Goal: Information Seeking & Learning: Learn about a topic

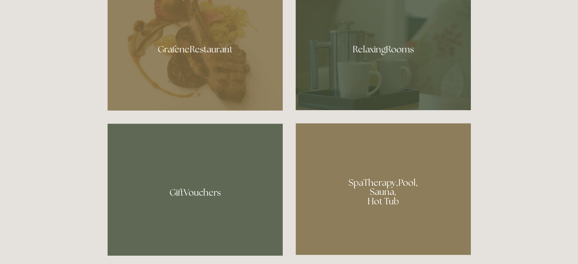
scroll to position [486, 0]
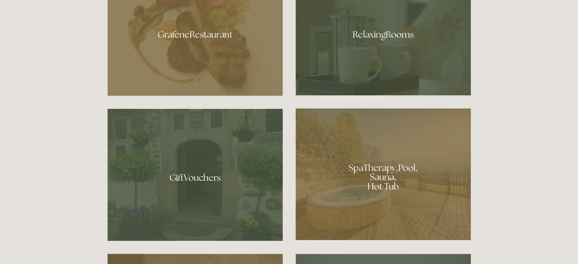
click at [382, 33] on div at bounding box center [383, 32] width 175 height 128
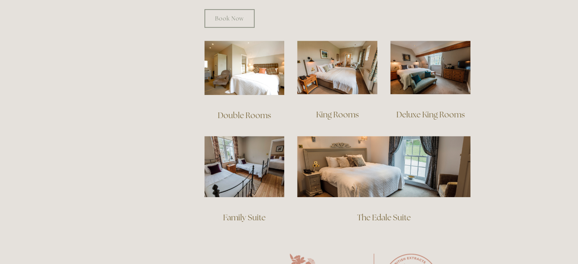
scroll to position [517, 0]
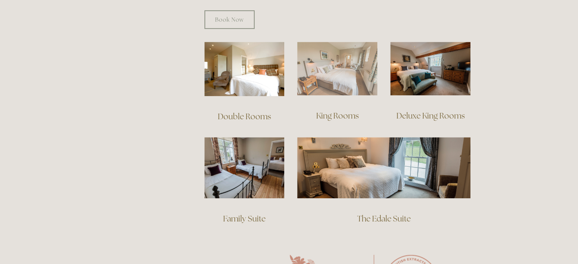
click at [350, 55] on img at bounding box center [337, 69] width 80 height 54
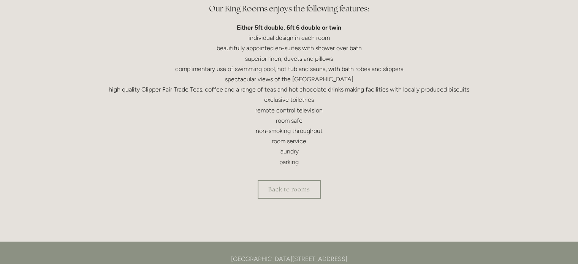
scroll to position [243, 0]
drag, startPoint x: 304, startPoint y: 188, endPoint x: 279, endPoint y: 188, distance: 24.7
click at [279, 188] on link "Back to rooms" at bounding box center [289, 189] width 63 height 19
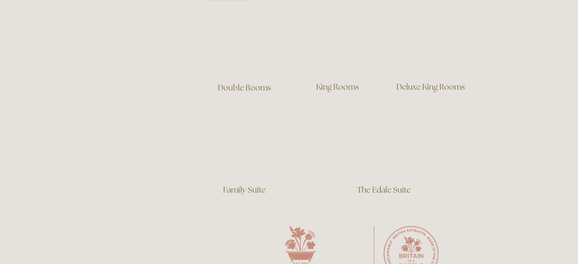
scroll to position [547, 0]
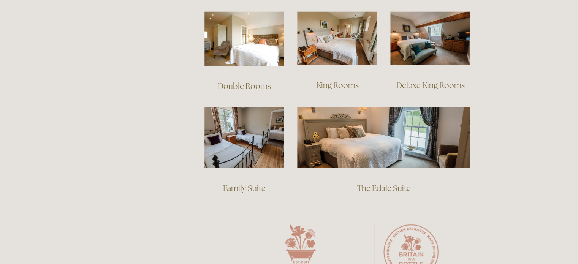
click at [439, 80] on link "Deluxe King Rooms" at bounding box center [430, 85] width 68 height 10
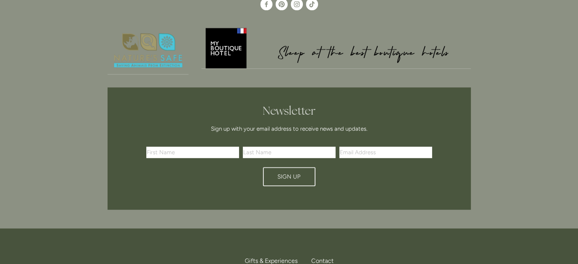
scroll to position [593, 0]
